Goal: Communication & Community: Participate in discussion

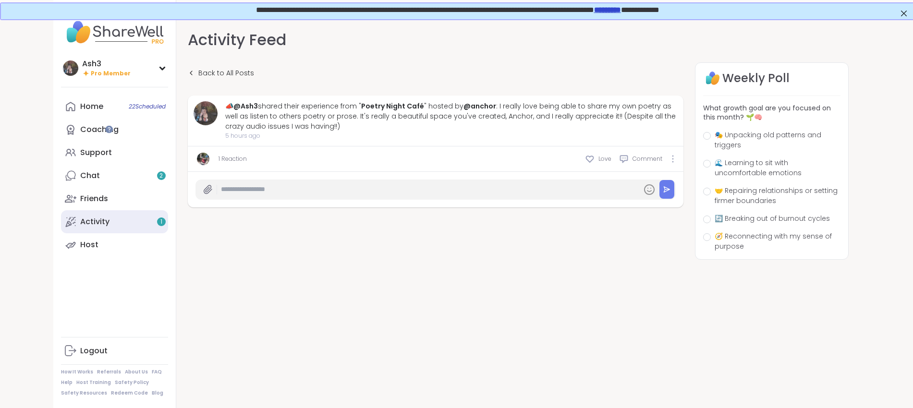
click at [61, 214] on link "Activity 1" at bounding box center [114, 221] width 107 height 23
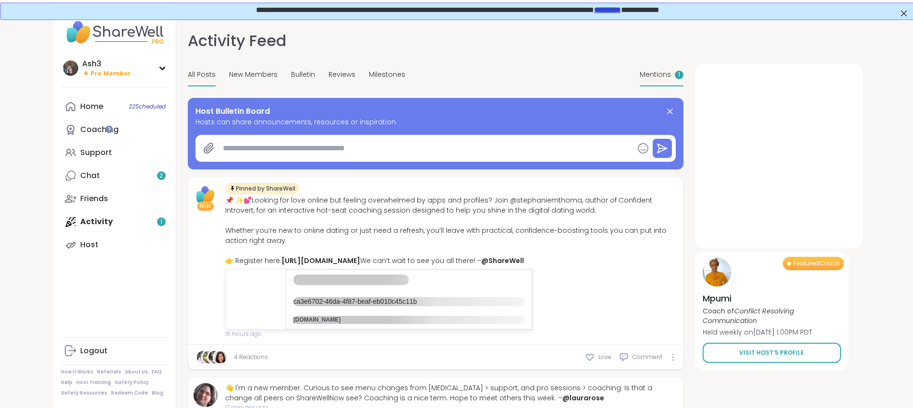
click at [671, 74] on span "Mentions" at bounding box center [655, 75] width 31 height 10
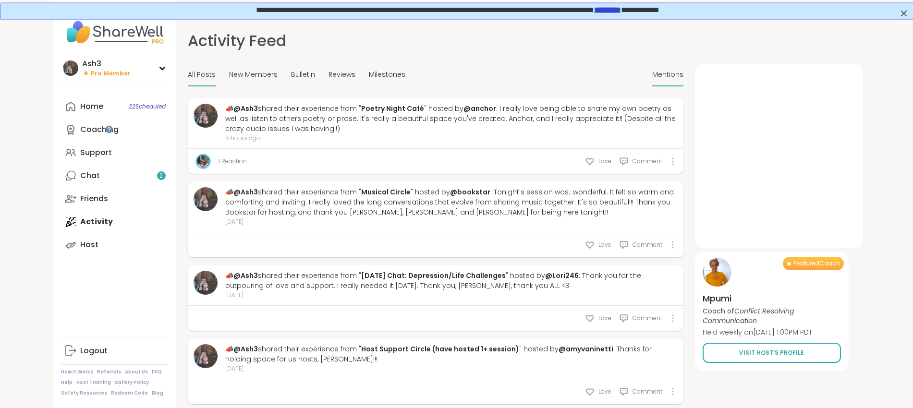
click at [188, 77] on span "All Posts" at bounding box center [202, 75] width 28 height 10
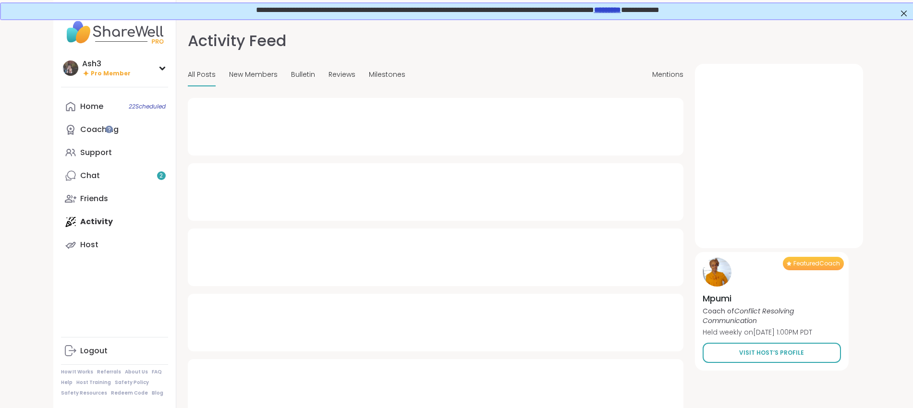
type textarea "*"
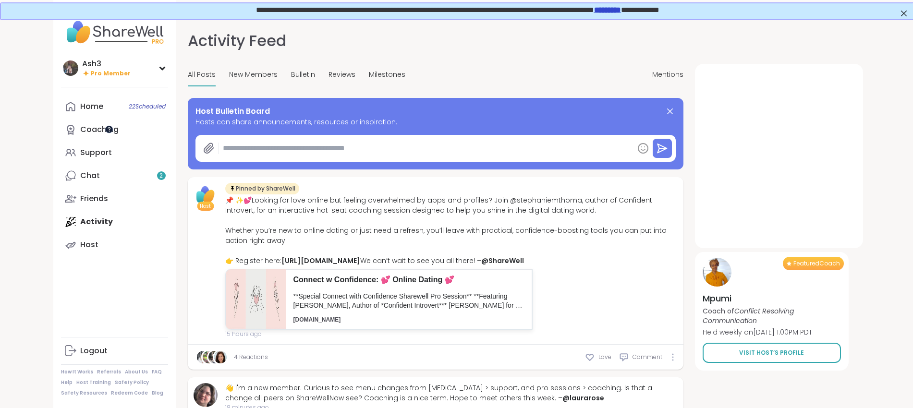
click at [109, 128] on div at bounding box center [109, 129] width 8 height 8
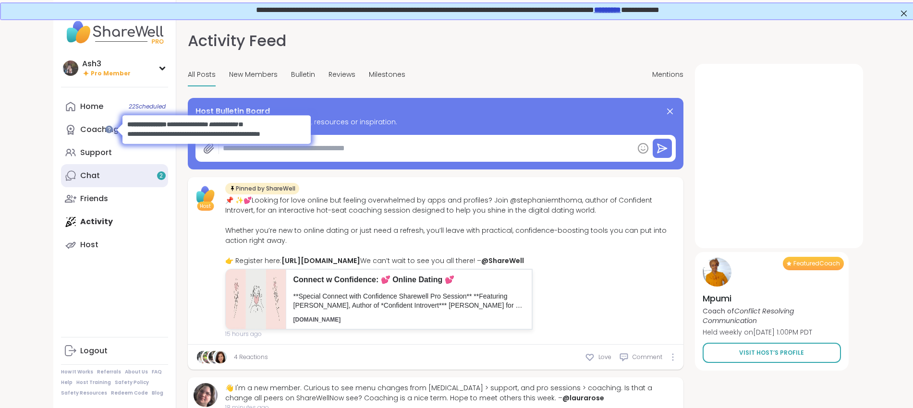
click at [87, 177] on link "Chat 2" at bounding box center [114, 175] width 107 height 23
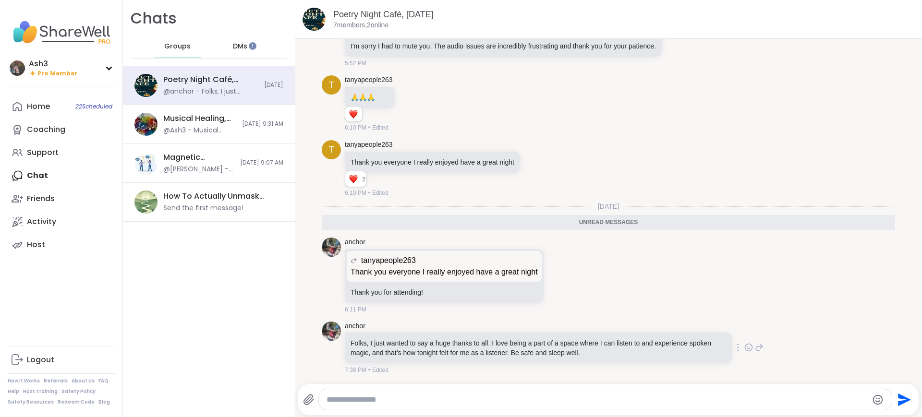
click at [744, 349] on icon at bounding box center [748, 348] width 9 height 10
click at [668, 328] on div "Select Reaction: Heart" at bounding box center [672, 332] width 9 height 9
